Goal: Task Accomplishment & Management: Manage account settings

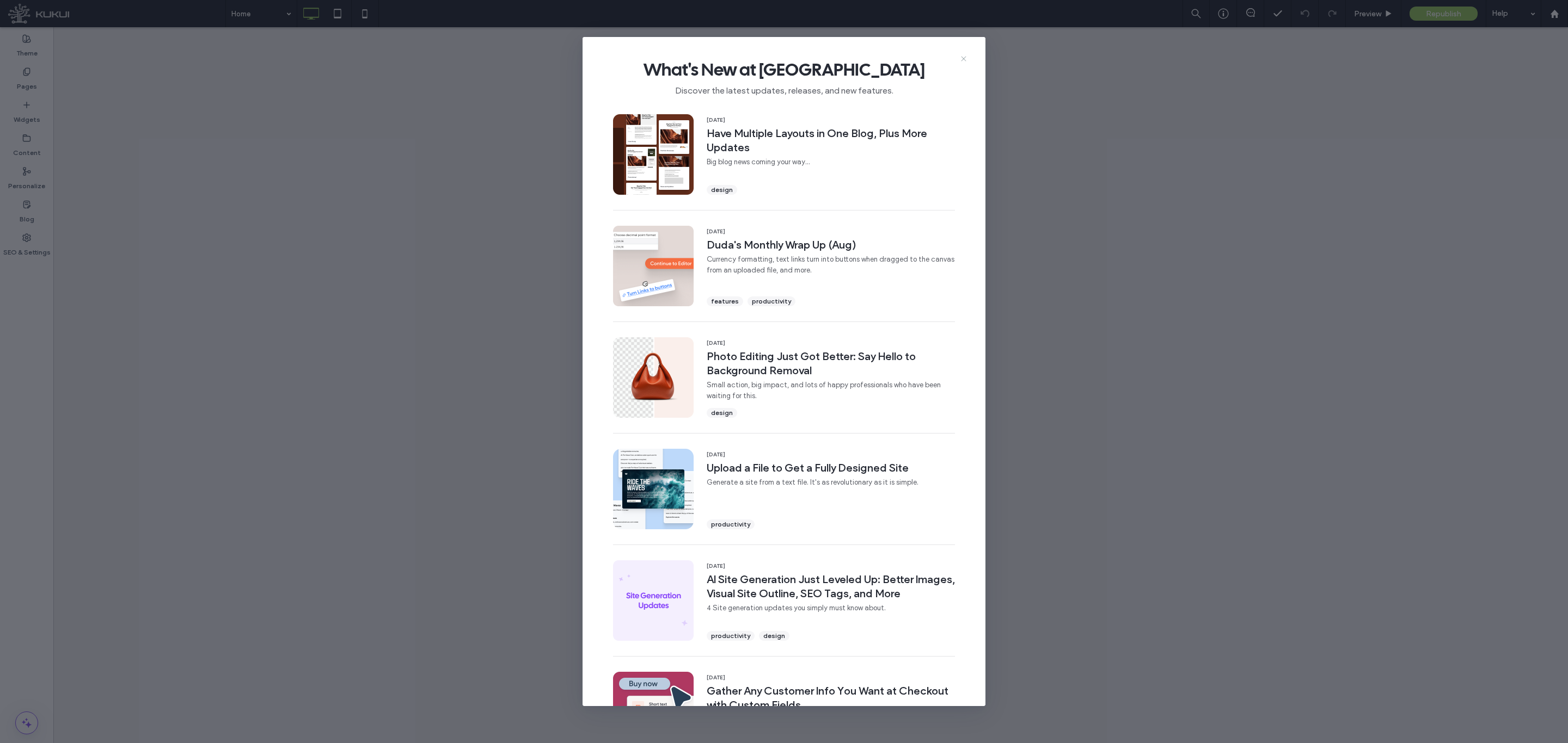
click at [962, 58] on icon at bounding box center [963, 59] width 9 height 9
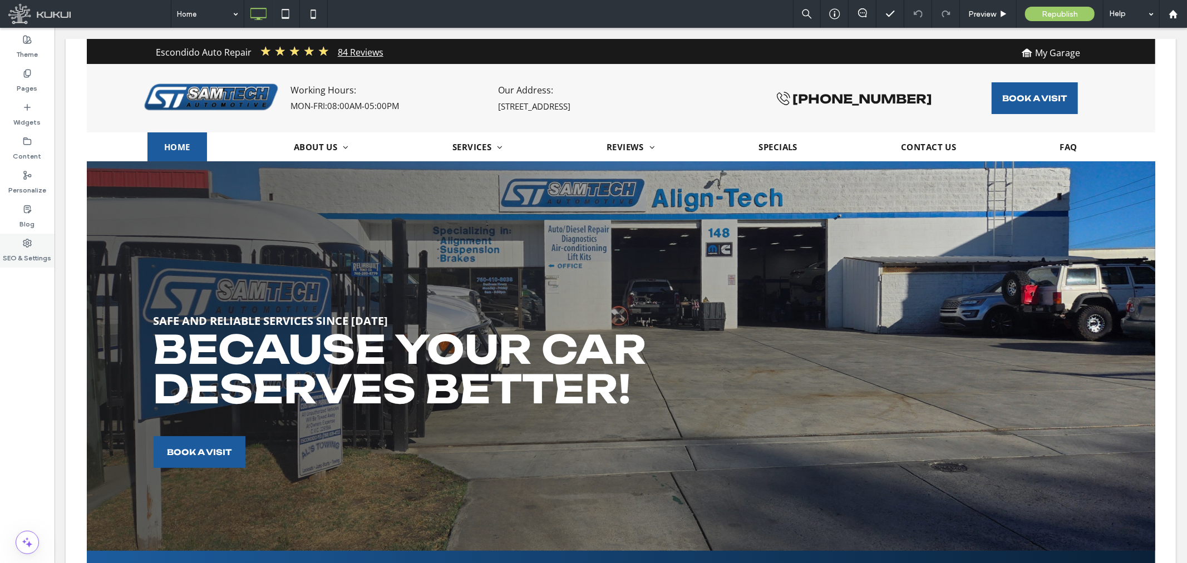
click at [21, 253] on label "SEO & Settings" at bounding box center [27, 256] width 48 height 16
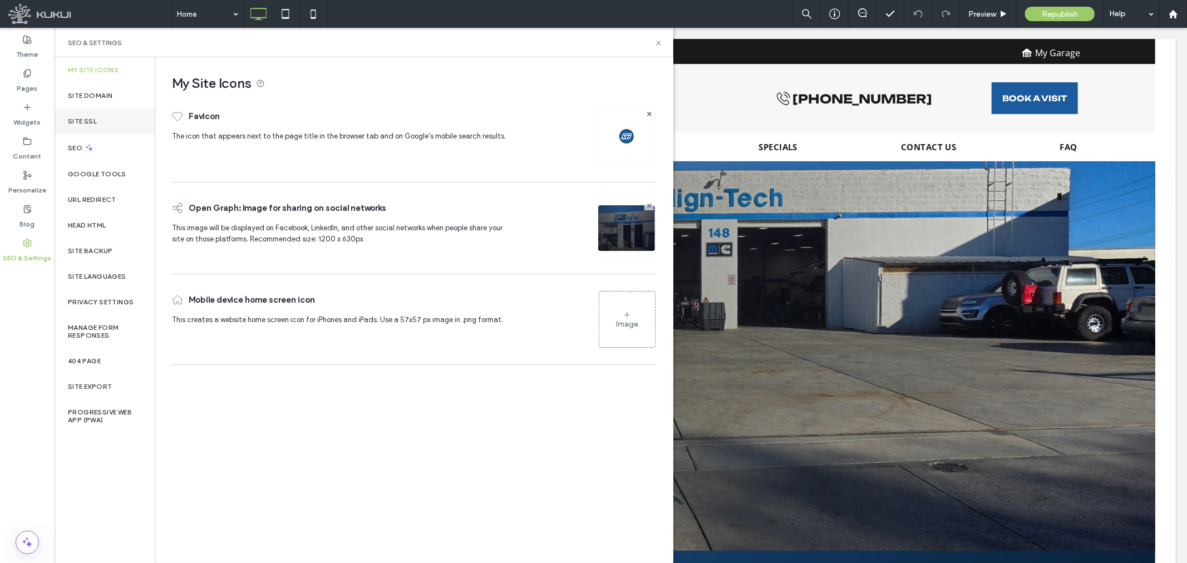
click at [101, 125] on div "Site SSL" at bounding box center [105, 122] width 100 height 26
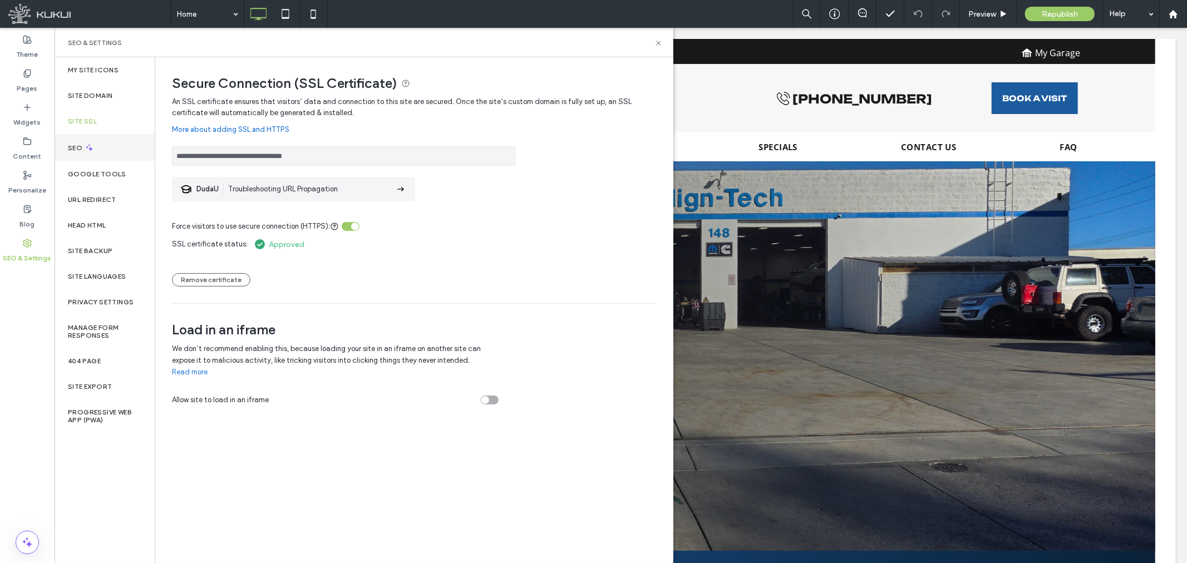
click at [89, 149] on icon at bounding box center [89, 147] width 9 height 9
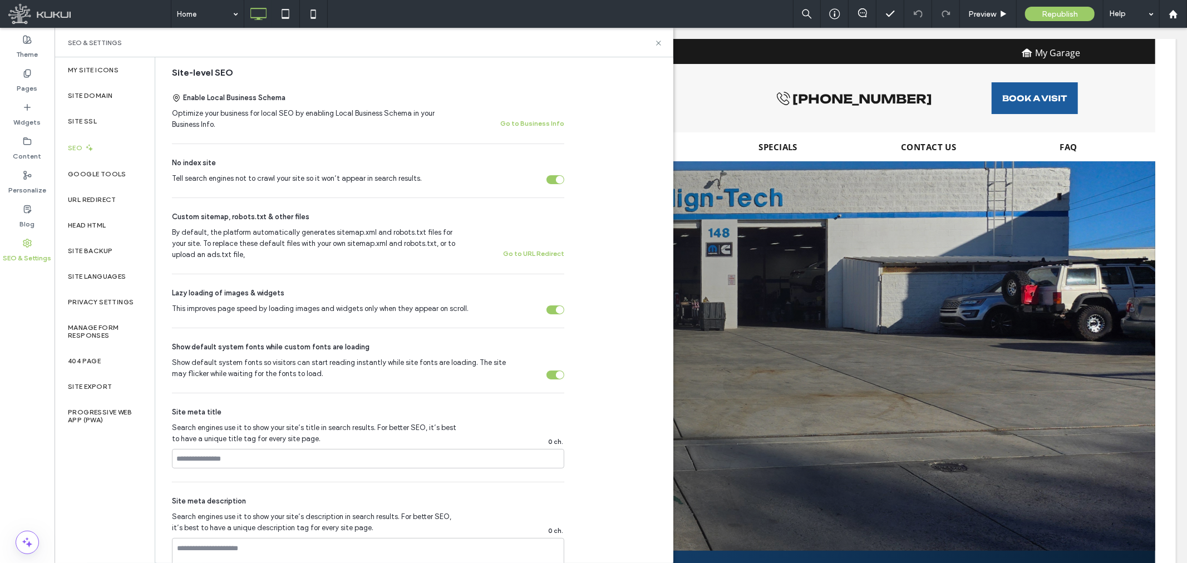
scroll to position [124, 0]
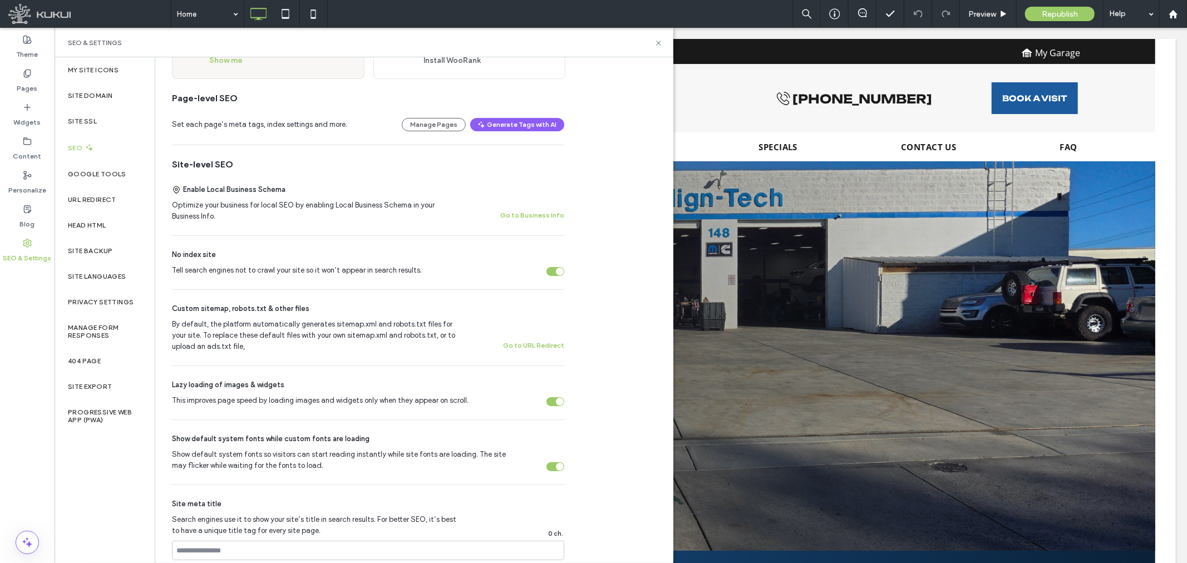
click at [556, 273] on div "Tell search engines not to crawl your site so it won’t appear in search results." at bounding box center [560, 272] width 8 height 8
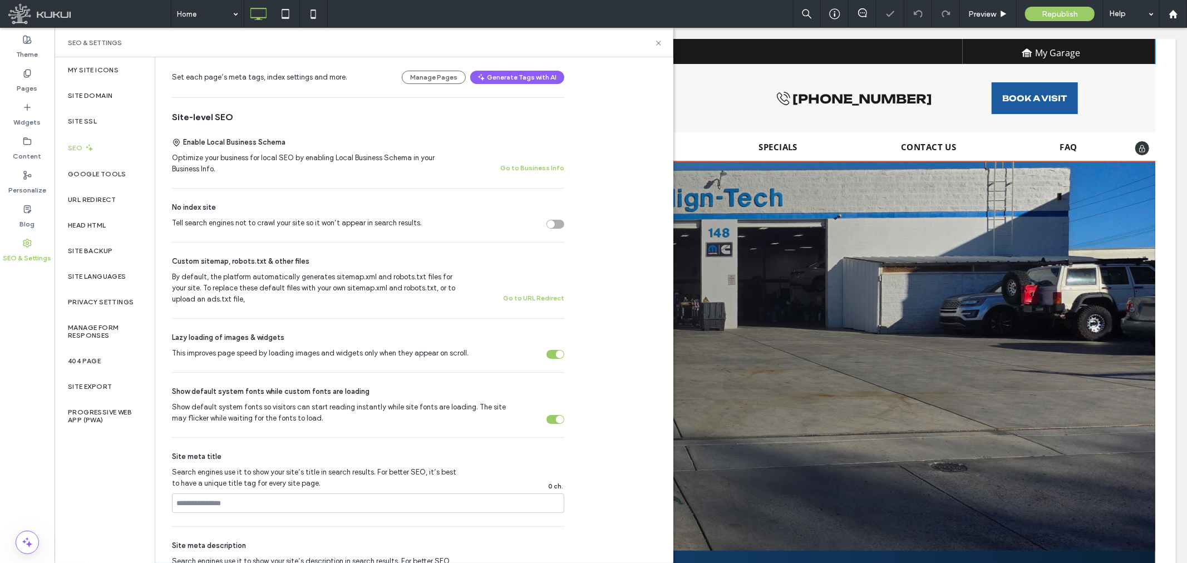
scroll to position [0, 0]
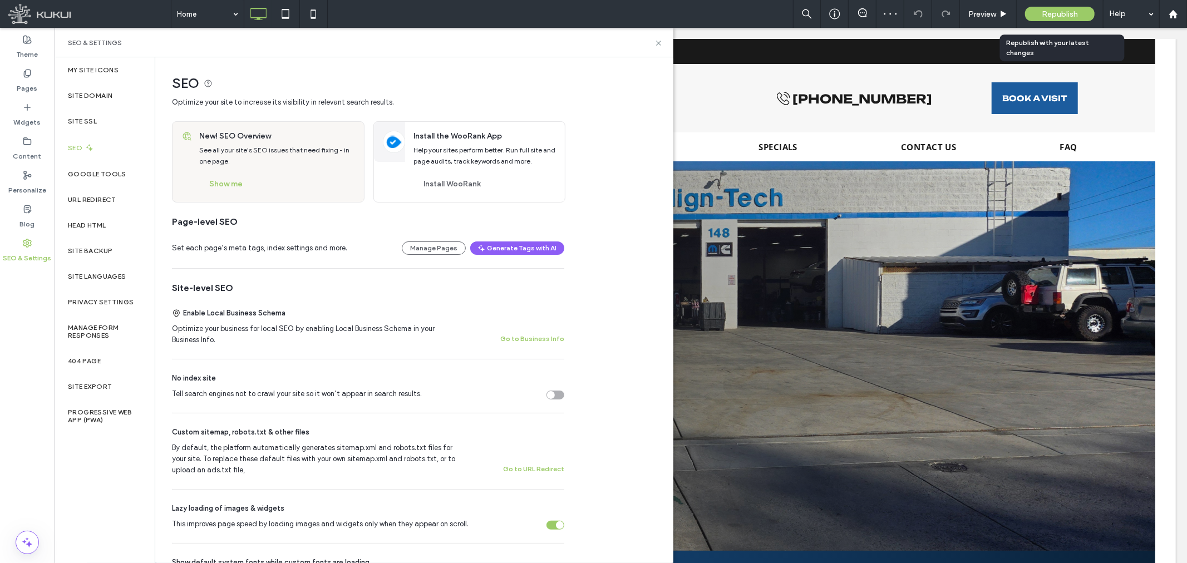
click at [1049, 18] on span "Republish" at bounding box center [1060, 13] width 36 height 9
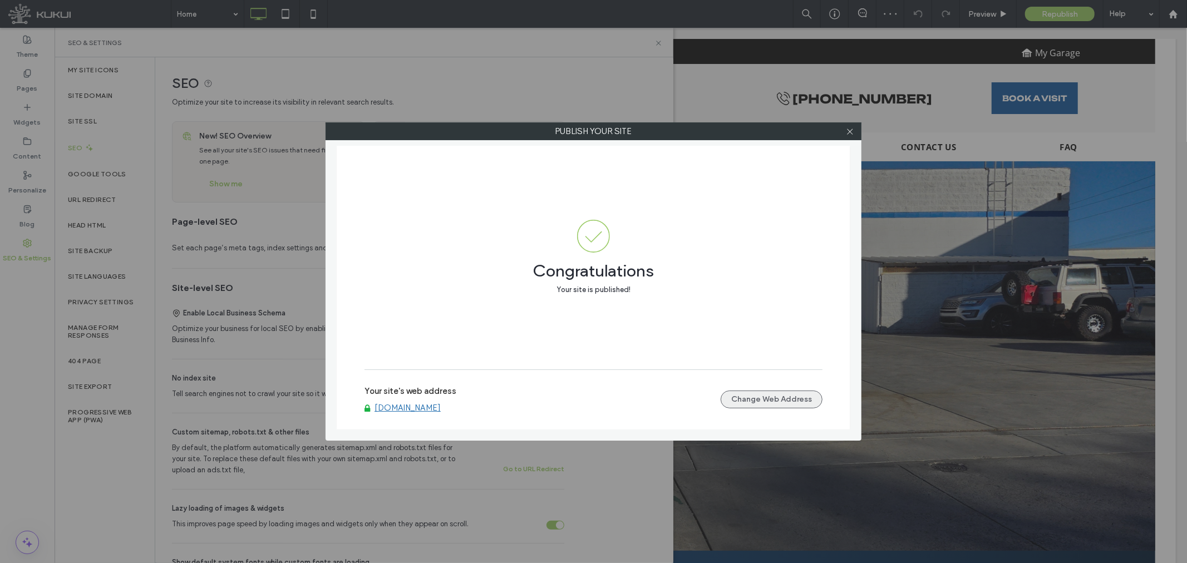
click at [766, 401] on button "Change Web Address" at bounding box center [772, 400] width 102 height 18
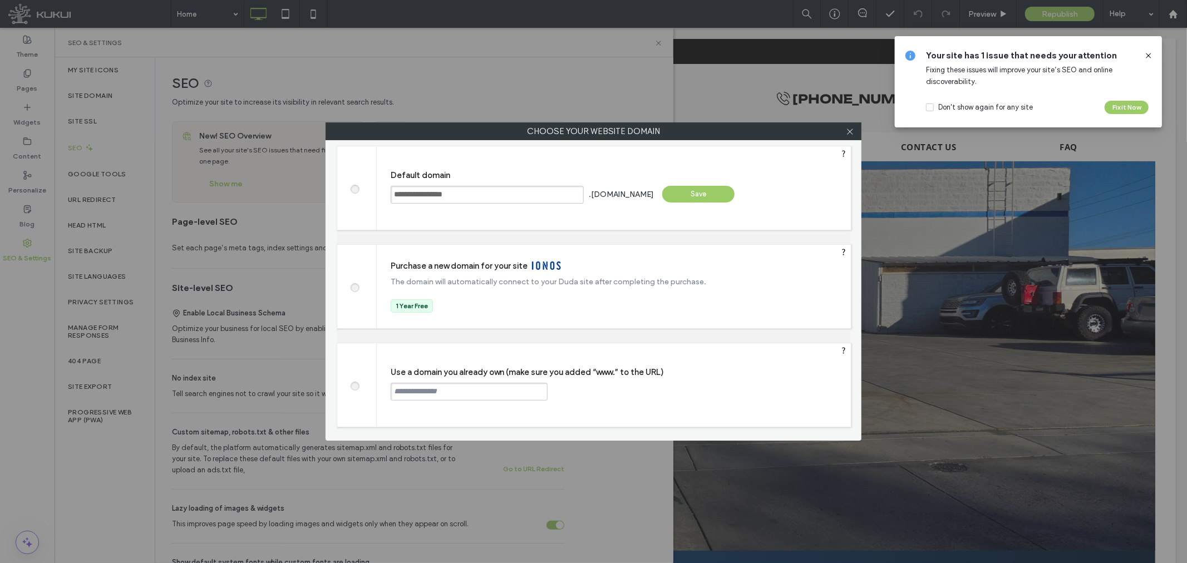
click at [354, 389] on span at bounding box center [354, 385] width 0 height 8
click at [426, 408] on div "Use a domain you already own (make sure you added “www.” to the URL) Continue" at bounding box center [614, 384] width 474 height 83
click at [423, 397] on input "text" at bounding box center [469, 392] width 157 height 18
paste input "**********"
type input "**********"
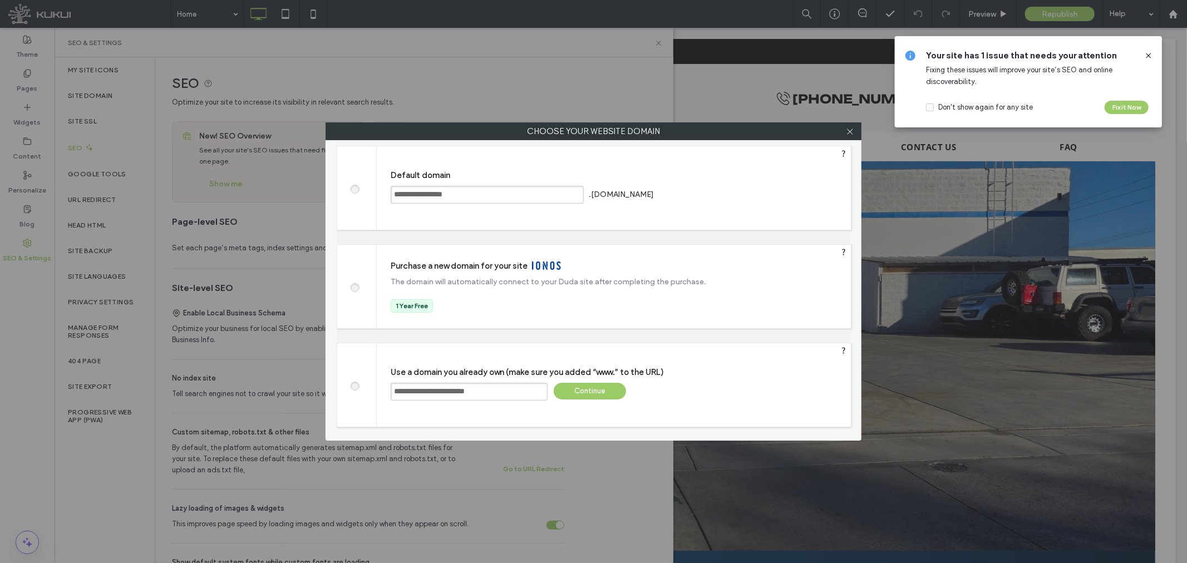
click at [589, 395] on div "Continue" at bounding box center [590, 391] width 72 height 17
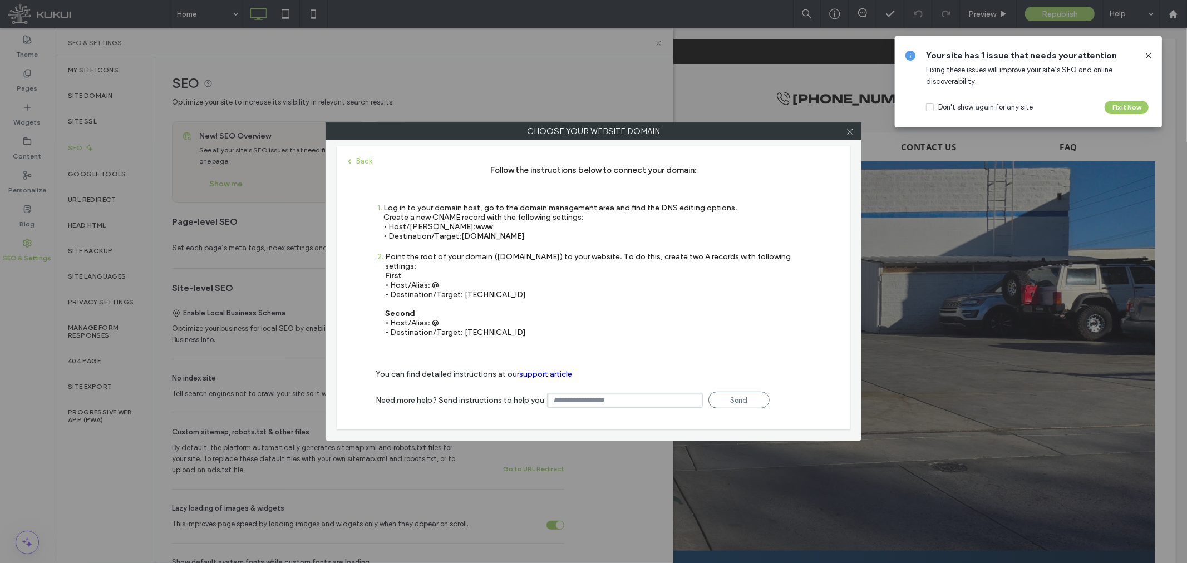
drag, startPoint x: 545, startPoint y: 238, endPoint x: 462, endPoint y: 242, distance: 83.0
click at [462, 242] on div "1 Log in to your domain host, go to the domain management area and find the DNS…" at bounding box center [557, 227] width 362 height 49
copy span "[DOMAIN_NAME]"
drag, startPoint x: 513, startPoint y: 285, endPoint x: 1178, endPoint y: 278, distance: 665.6
click at [463, 287] on div "Point the root of your domain ([DOMAIN_NAME]) to your website. To do this, crea…" at bounding box center [598, 294] width 426 height 85
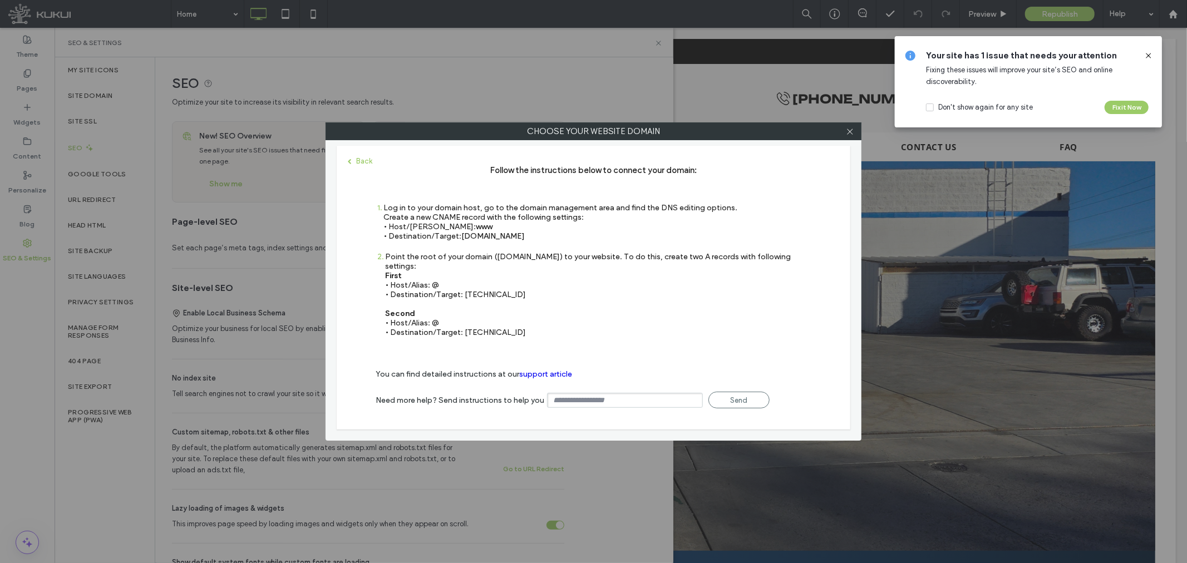
copy div "[TECHNICAL_ID]"
drag, startPoint x: 519, startPoint y: 316, endPoint x: 523, endPoint y: 323, distance: 8.7
click at [479, 323] on div "Point the root of your domain ([DOMAIN_NAME]) to your website. To do this, crea…" at bounding box center [598, 294] width 426 height 85
click at [526, 323] on div "Point the root of your domain ([DOMAIN_NAME]) to your website. To do this, crea…" at bounding box center [598, 294] width 426 height 85
drag, startPoint x: 516, startPoint y: 323, endPoint x: 463, endPoint y: 328, distance: 53.7
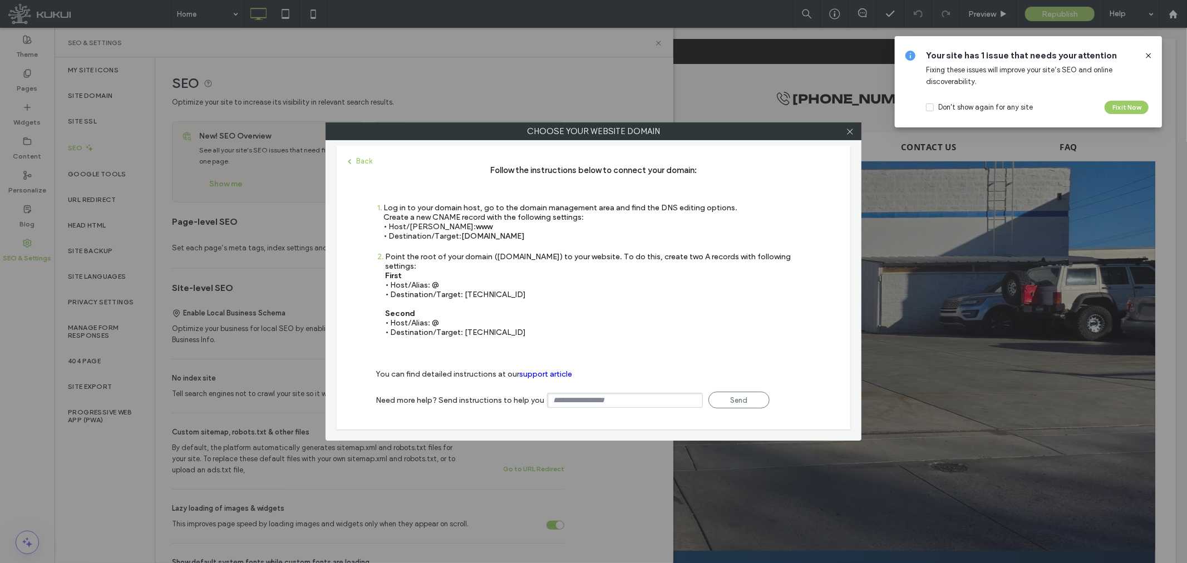
click at [463, 328] on div "2 Point the root of your domain ([DOMAIN_NAME]) to your website. To do this, cr…" at bounding box center [594, 300] width 436 height 96
copy div "[TECHNICAL_ID]"
click at [858, 131] on label "Choose your website domain" at bounding box center [593, 131] width 535 height 17
click at [853, 134] on icon at bounding box center [849, 131] width 8 height 8
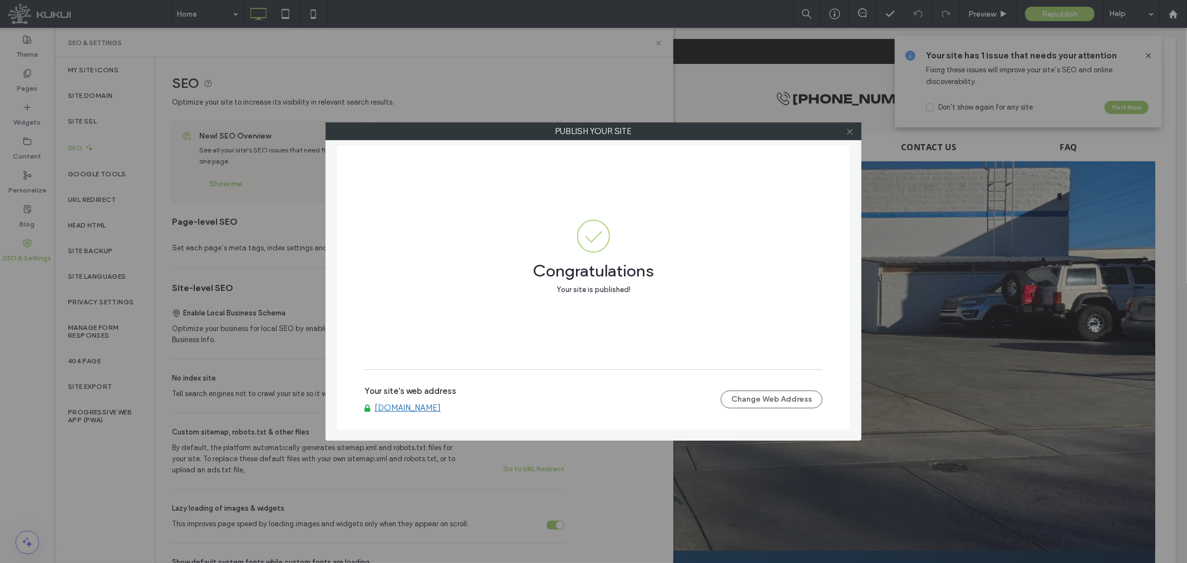
click at [847, 129] on icon at bounding box center [850, 131] width 8 height 8
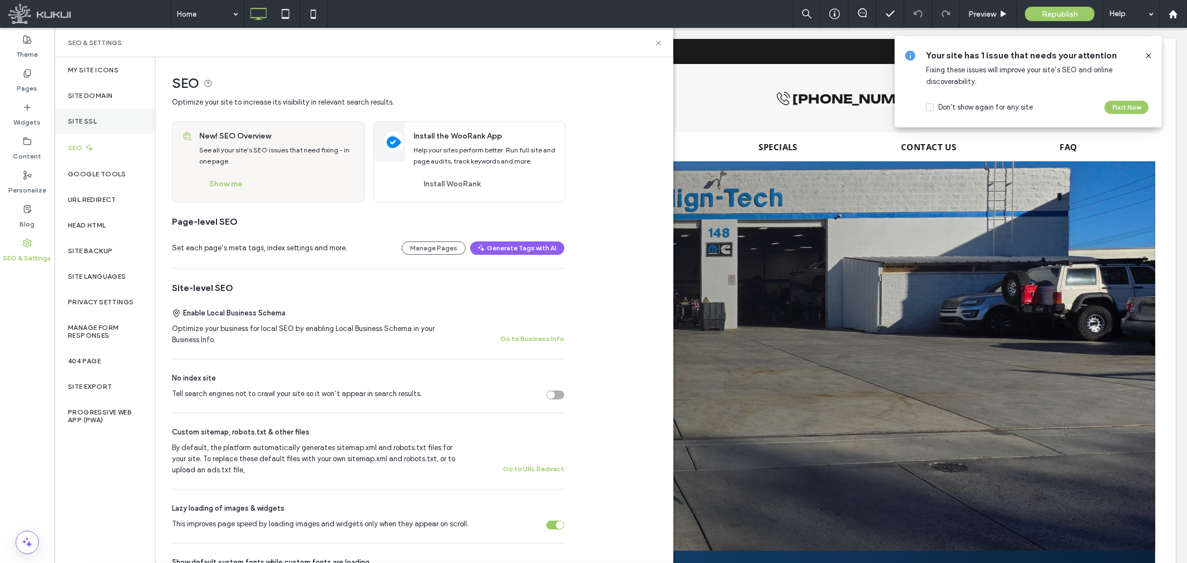
click at [95, 128] on div "Site SSL" at bounding box center [105, 122] width 100 height 26
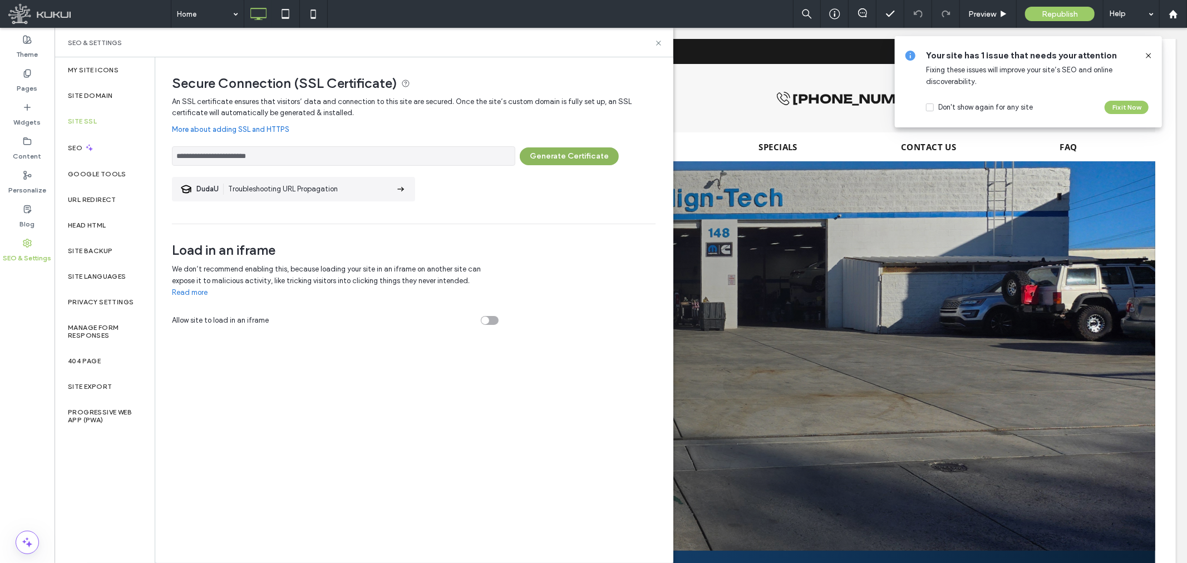
click at [549, 159] on button "Generate Certificate" at bounding box center [569, 156] width 99 height 18
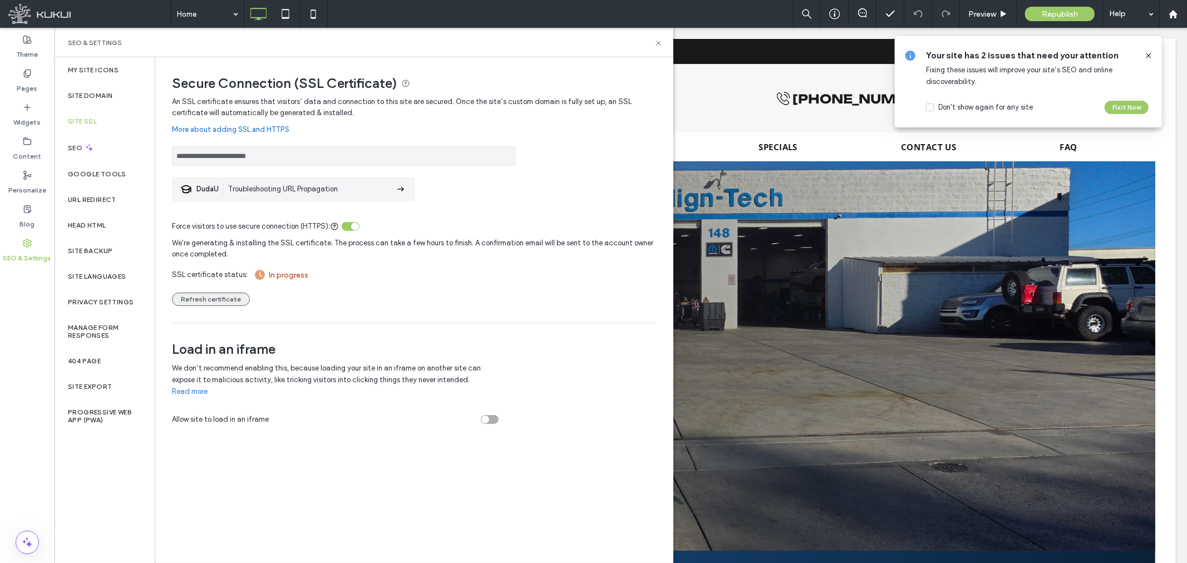
click at [202, 298] on button "Refresh certificate" at bounding box center [211, 299] width 78 height 13
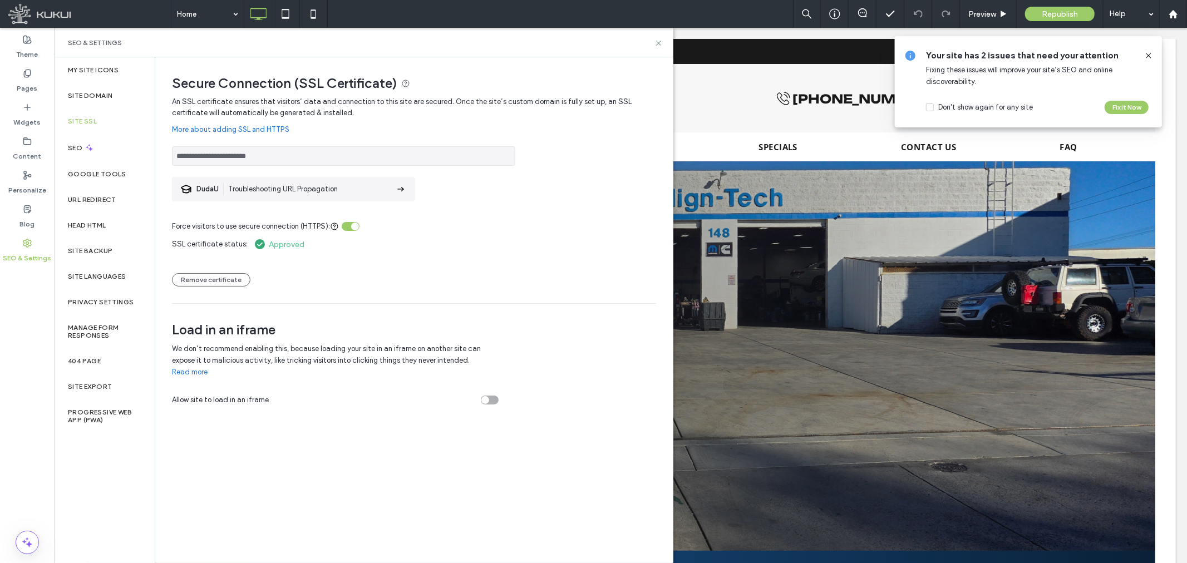
drag, startPoint x: 312, startPoint y: 162, endPoint x: 173, endPoint y: 171, distance: 139.9
click at [173, 171] on div "**********" at bounding box center [414, 199] width 484 height 207
